Goal: Information Seeking & Learning: Learn about a topic

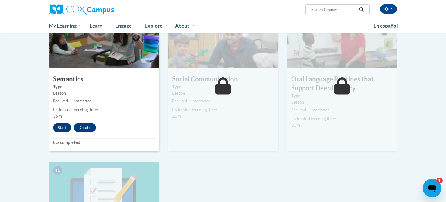
scroll to position [471, 0]
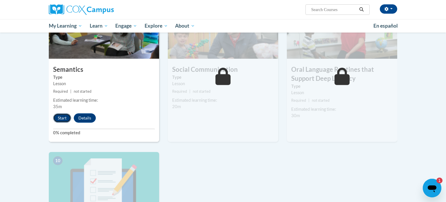
click at [59, 116] on button "Start" at bounding box center [62, 117] width 18 height 9
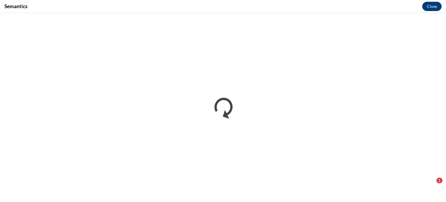
scroll to position [0, 0]
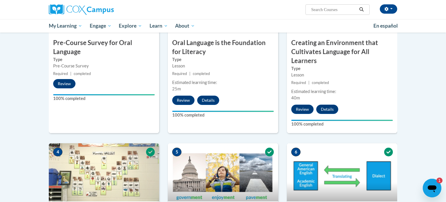
click at [236, 106] on div "2 Oral Language is the Foundation for Literacy Type Lesson Required | completed…" at bounding box center [223, 53] width 110 height 159
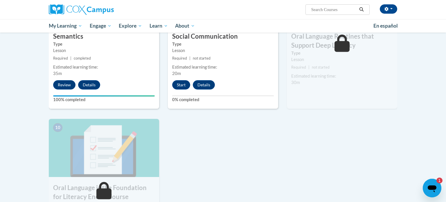
scroll to position [511, 0]
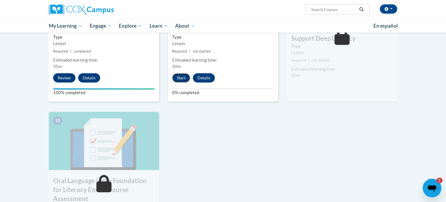
click at [178, 77] on button "Start" at bounding box center [181, 77] width 18 height 9
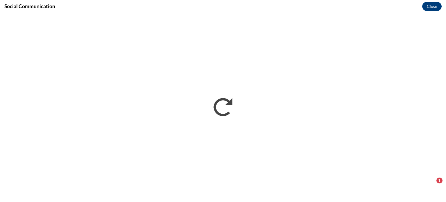
scroll to position [0, 0]
